Goal: Download file/media

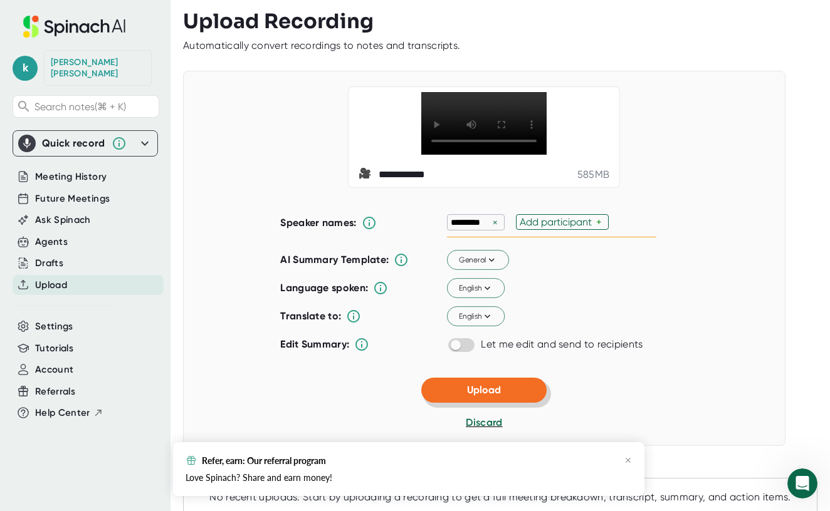
click at [459, 389] on button "Upload" at bounding box center [483, 390] width 125 height 25
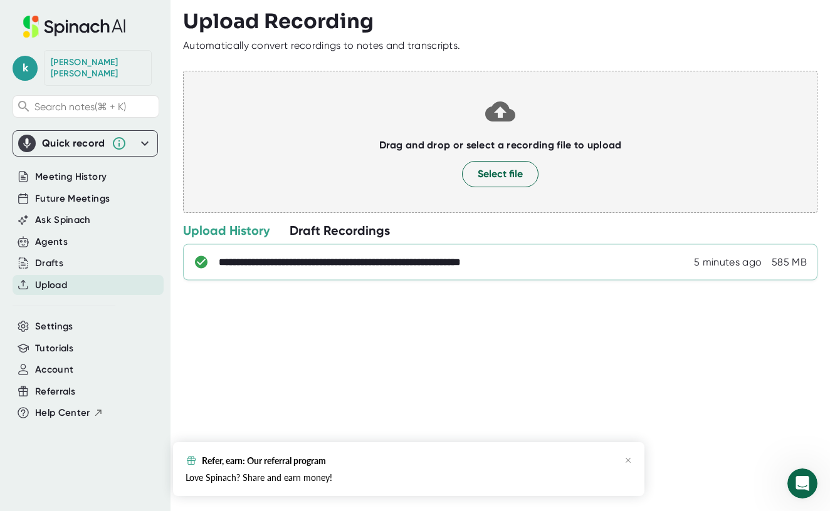
click at [338, 264] on div "**********" at bounding box center [388, 262] width 338 height 13
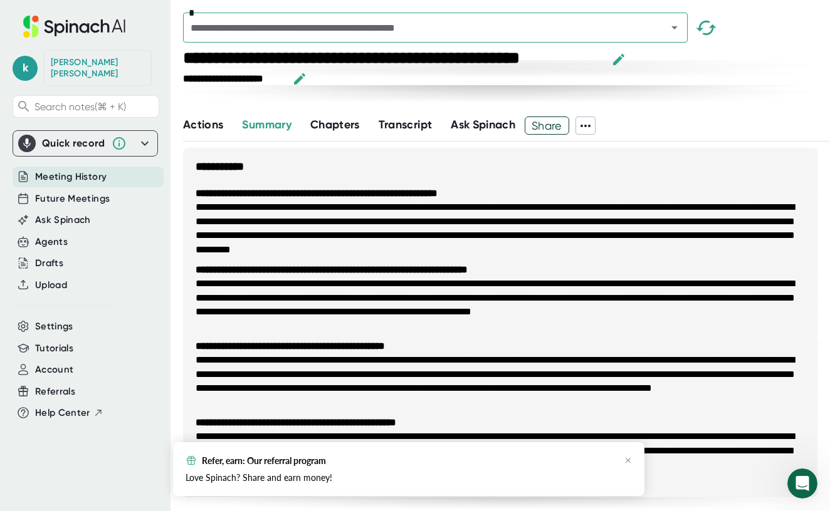
scroll to position [653, 0]
click at [397, 125] on span "Transcript" at bounding box center [405, 125] width 54 height 14
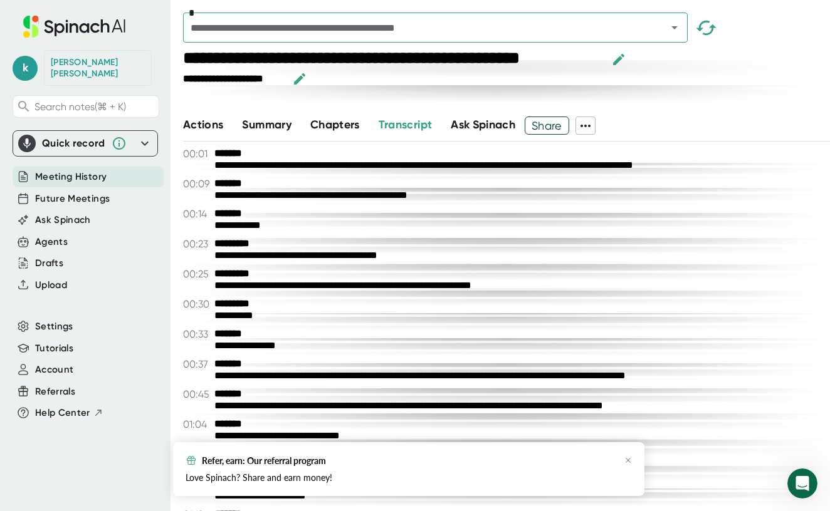
scroll to position [1371, 0]
click at [590, 127] on icon at bounding box center [585, 125] width 15 height 15
click at [622, 190] on div "Download Transcript" at bounding box center [639, 192] width 99 height 13
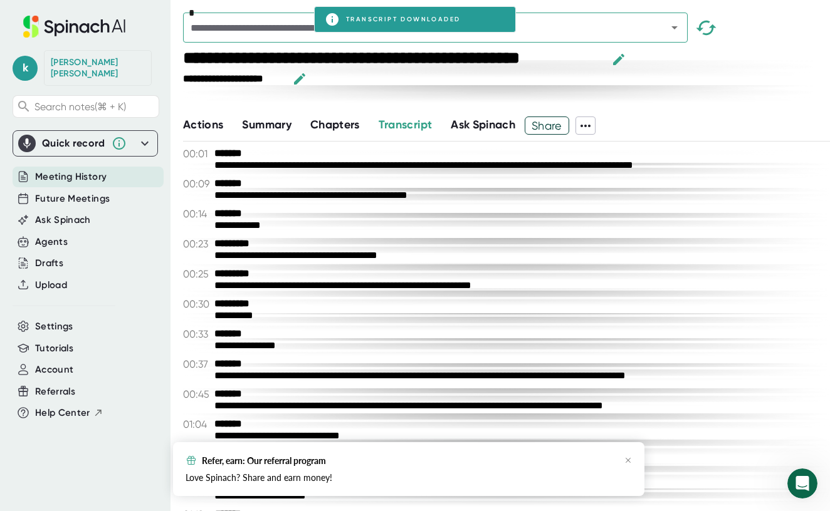
click at [274, 127] on span "Summary" at bounding box center [266, 125] width 49 height 14
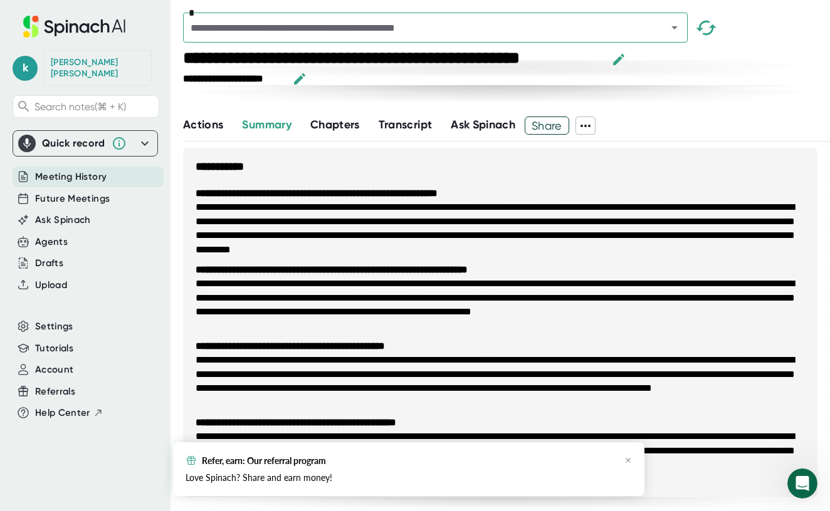
scroll to position [683, 0]
click at [589, 126] on icon at bounding box center [585, 125] width 15 height 15
click at [607, 152] on div "Copy Summary" at bounding box center [626, 152] width 73 height 13
